Goal: Transaction & Acquisition: Purchase product/service

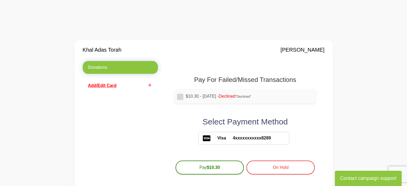
click at [97, 86] on span "Add/Edit Card" at bounding box center [102, 85] width 29 height 5
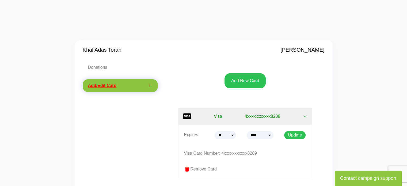
click at [305, 117] on icon "button" at bounding box center [305, 116] width 4 height 4
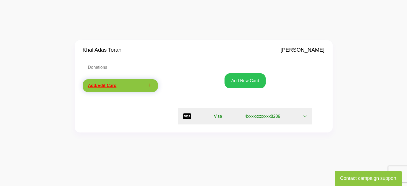
click at [306, 116] on icon "button" at bounding box center [305, 116] width 4 height 4
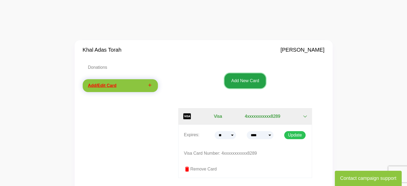
click at [247, 81] on button "Add New Card" at bounding box center [245, 80] width 41 height 15
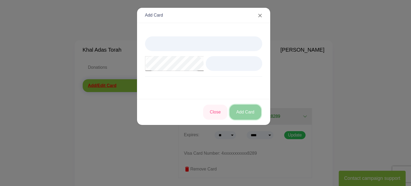
click at [247, 109] on button "Add Card" at bounding box center [246, 112] width 32 height 15
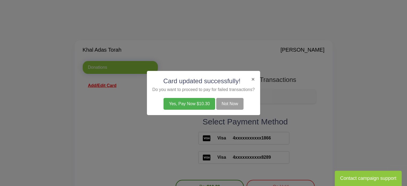
click at [188, 102] on button "Yes, Pay Now $10.30" at bounding box center [189, 104] width 51 height 12
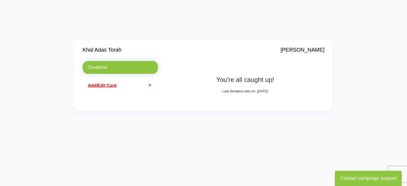
click at [104, 86] on span "Add/Edit Card" at bounding box center [102, 85] width 29 height 5
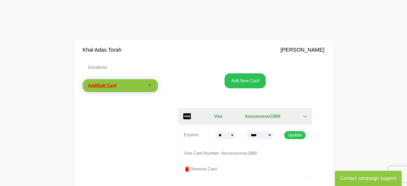
click at [148, 126] on div "Donations add Add/Edit Card" at bounding box center [120, 165] width 83 height 208
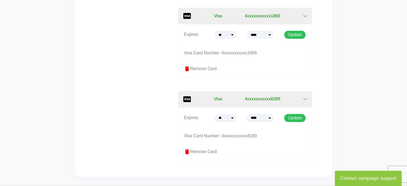
scroll to position [107, 0]
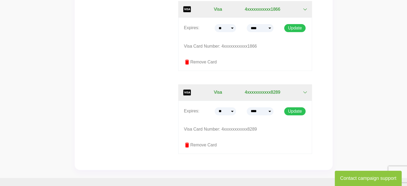
click at [187, 145] on span "delete" at bounding box center [187, 145] width 6 height 6
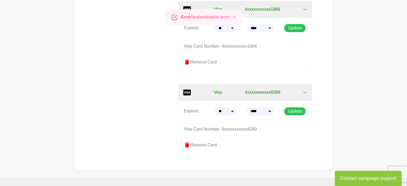
click at [202, 145] on label "delete Remove Card" at bounding box center [245, 145] width 123 height 6
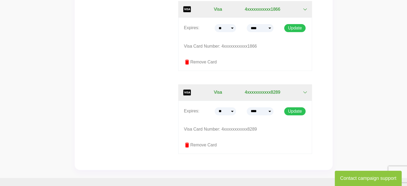
click at [362, 177] on button "Contact campaign support" at bounding box center [368, 178] width 67 height 15
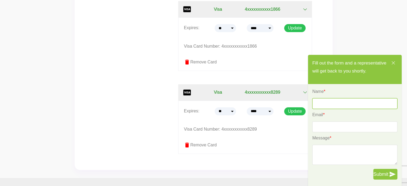
click at [343, 104] on input "text" at bounding box center [354, 103] width 85 height 11
type input "**********"
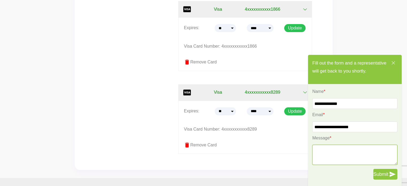
click at [321, 150] on textarea at bounding box center [354, 155] width 85 height 20
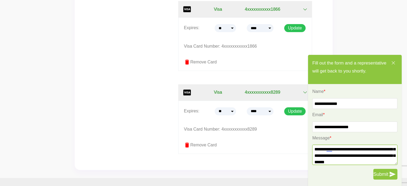
scroll to position [14, 0]
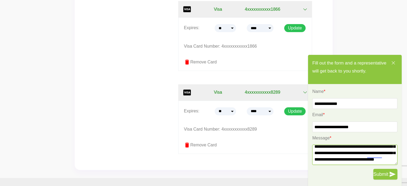
type textarea "**********"
click at [382, 176] on span "Submit" at bounding box center [380, 174] width 15 height 7
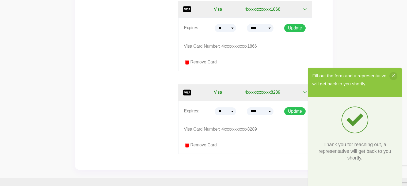
click at [393, 76] on icon at bounding box center [393, 76] width 4 height 6
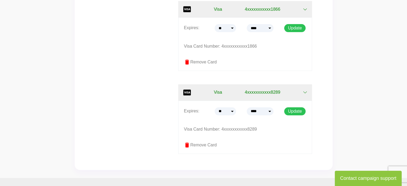
click at [304, 92] on icon "button" at bounding box center [304, 93] width 3 height 2
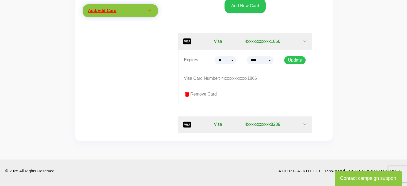
click at [305, 124] on icon "button" at bounding box center [305, 124] width 4 height 4
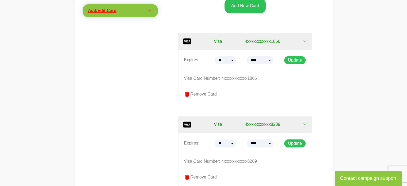
scroll to position [107, 0]
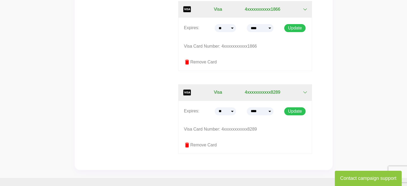
click at [196, 145] on label "delete Remove Card" at bounding box center [245, 145] width 123 height 6
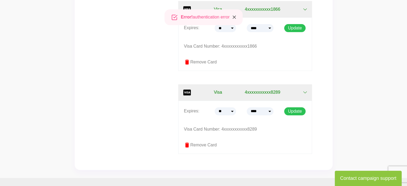
click at [233, 16] on icon "Close" at bounding box center [234, 17] width 6 height 6
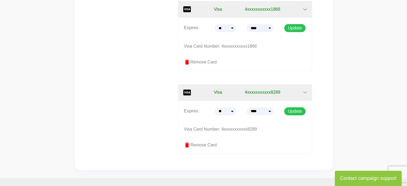
scroll to position [0, 0]
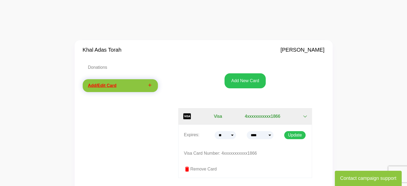
click at [138, 117] on div "Donations add Add/Edit Card" at bounding box center [120, 165] width 83 height 208
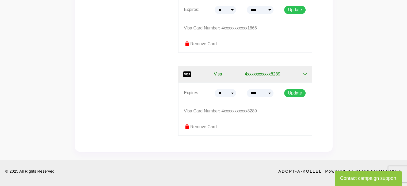
scroll to position [125, 0]
